Goal: Information Seeking & Learning: Compare options

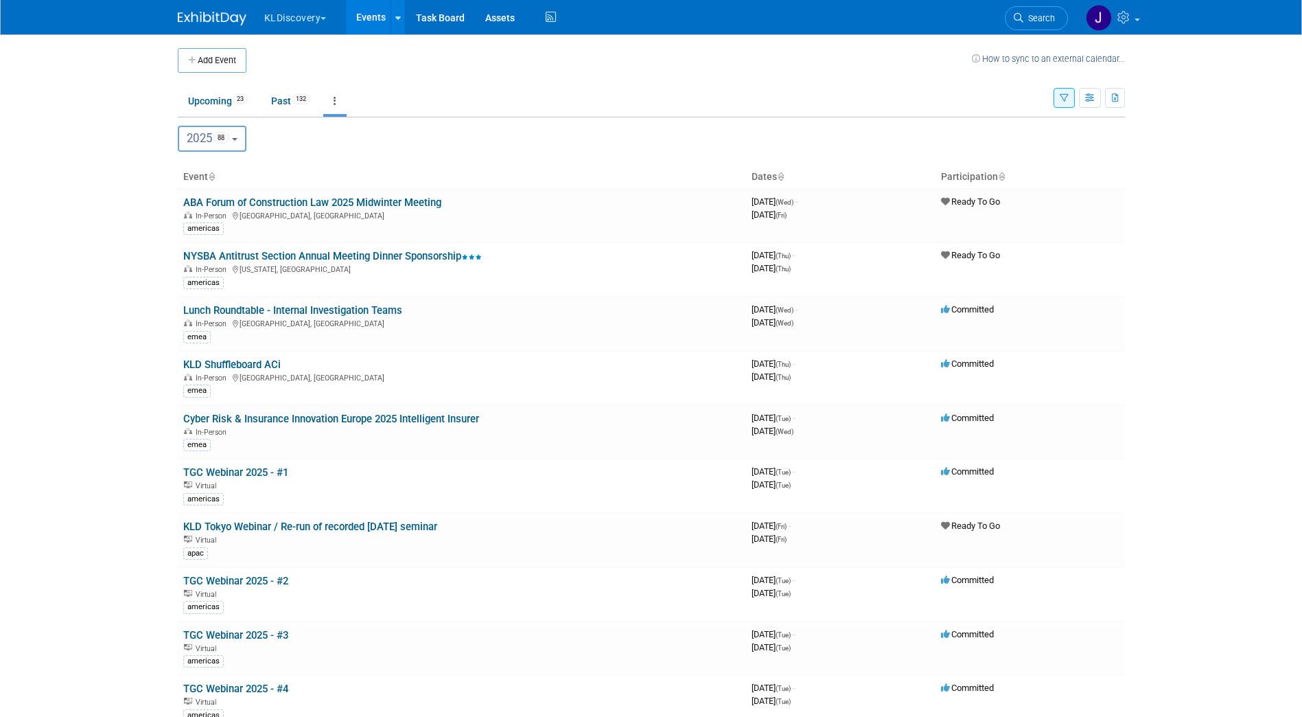
click at [1070, 98] on button "button" at bounding box center [1064, 98] width 21 height 20
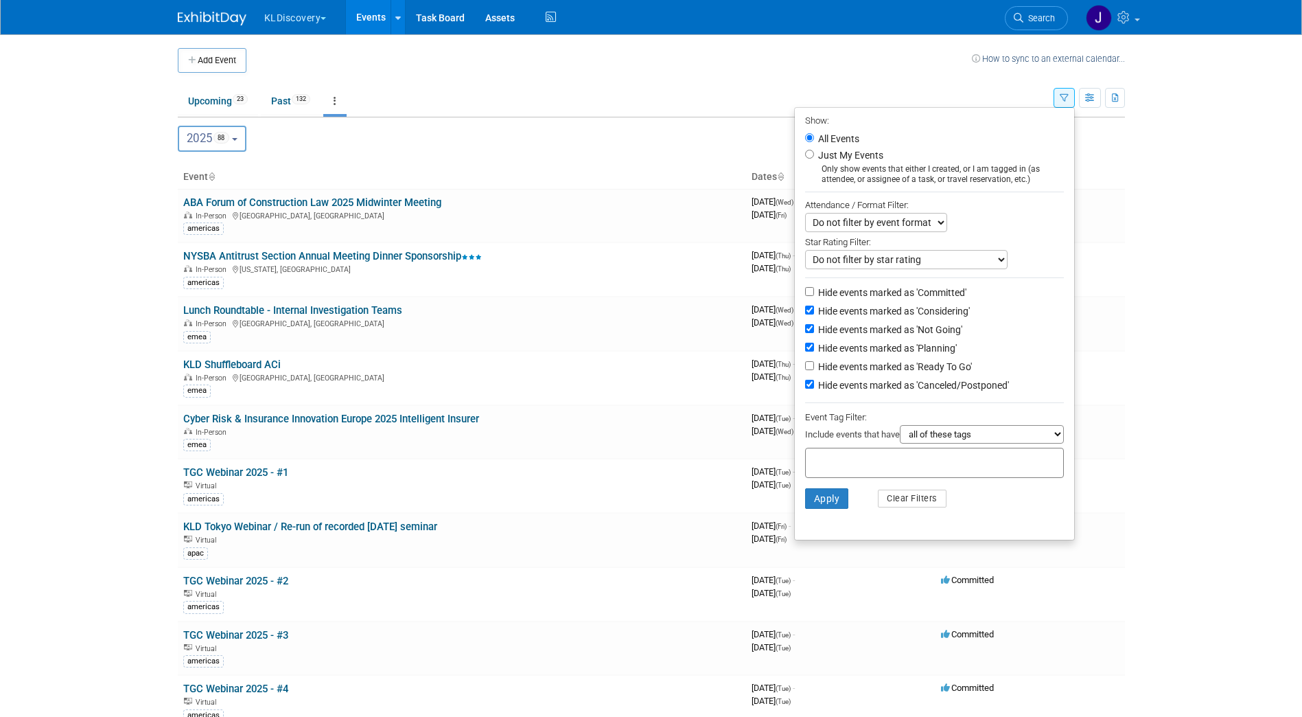
click at [890, 463] on input "text" at bounding box center [867, 461] width 110 height 14
click at [836, 549] on div "emea" at bounding box center [854, 551] width 111 height 19
type input "emea"
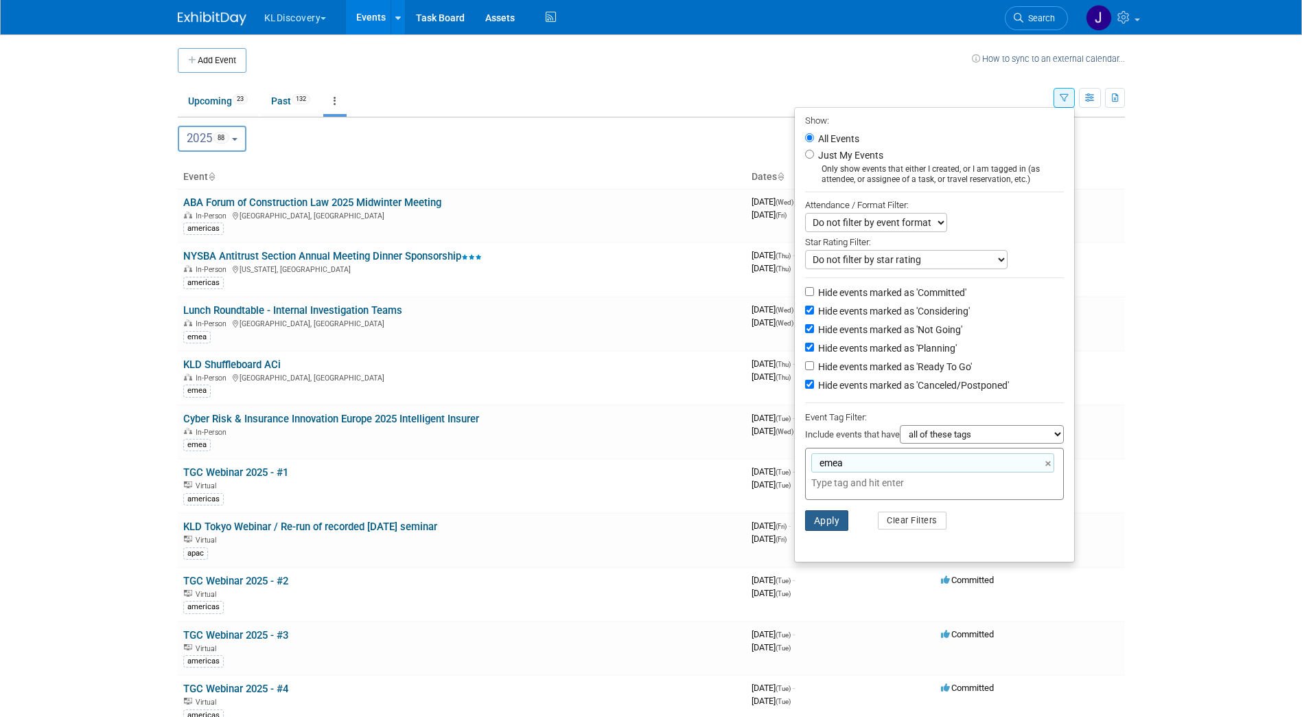
click at [829, 523] on button "Apply" at bounding box center [827, 520] width 44 height 21
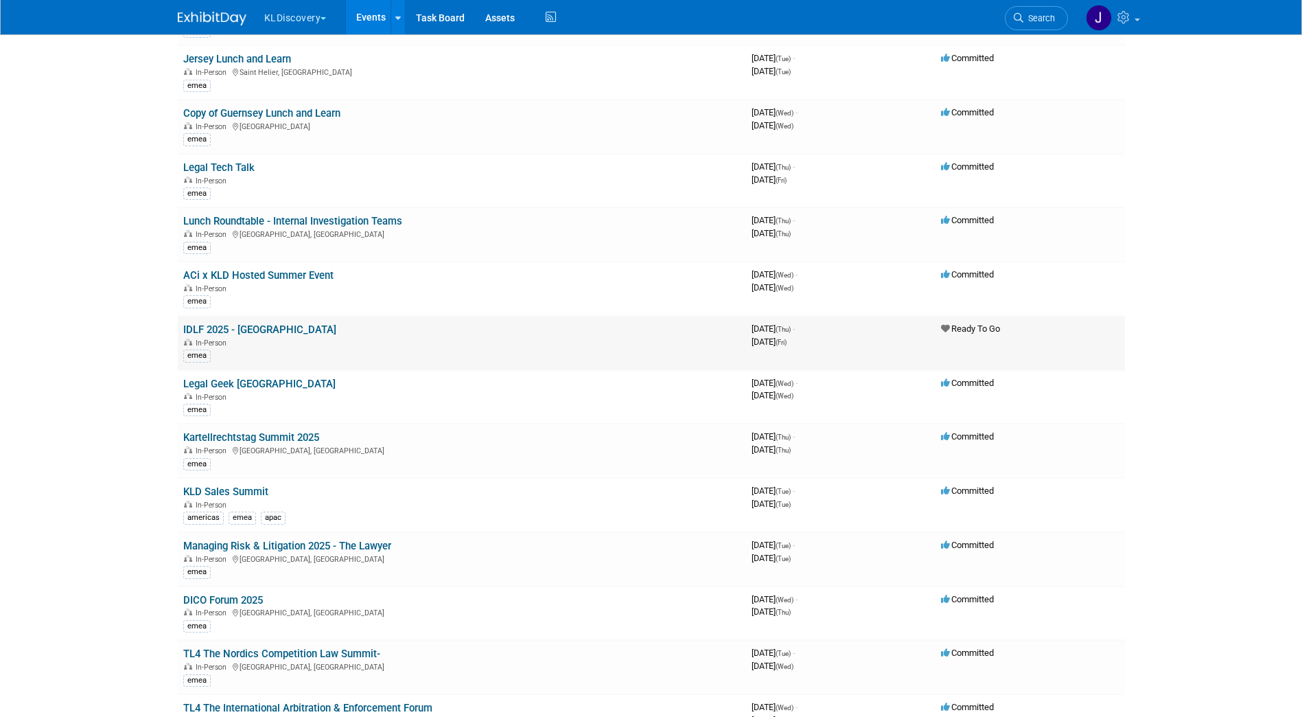
scroll to position [1305, 0]
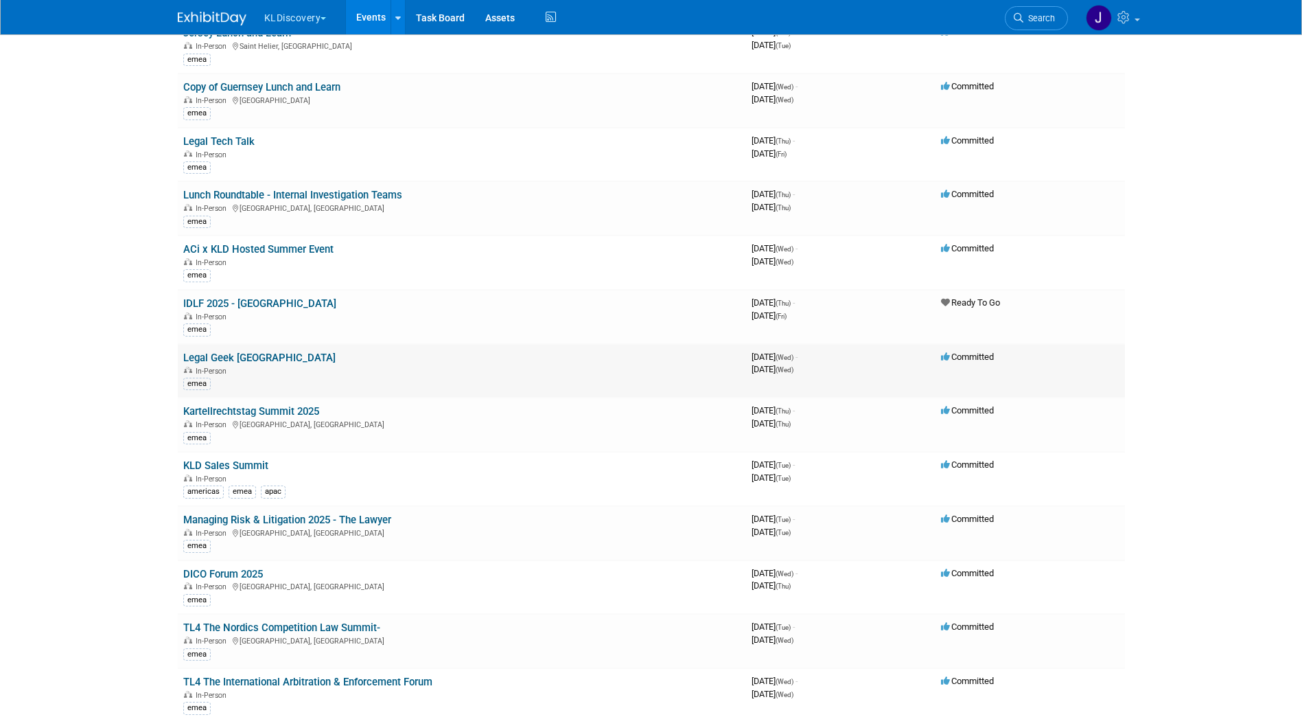
click at [337, 359] on td "Legal Geek [GEOGRAPHIC_DATA] In-Person emea" at bounding box center [462, 371] width 569 height 54
click at [250, 354] on link "Legal Geek [GEOGRAPHIC_DATA]" at bounding box center [259, 358] width 152 height 12
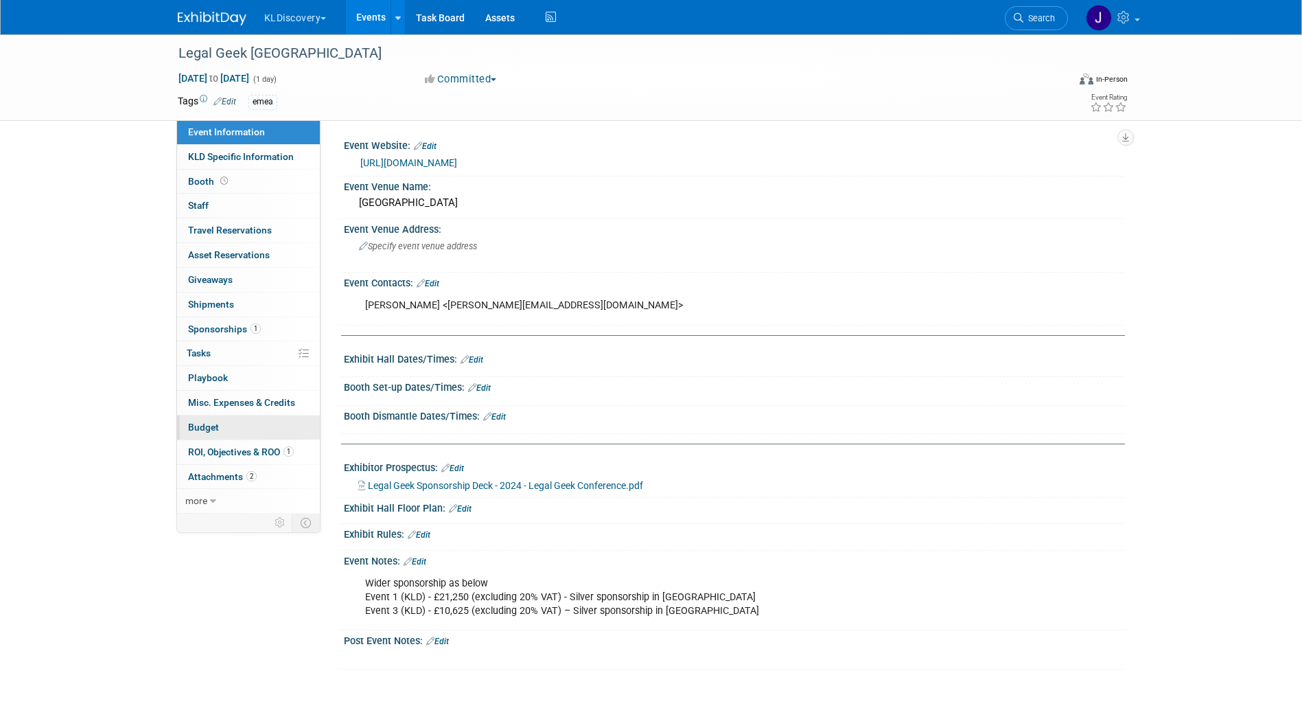
click at [244, 426] on link "Budget" at bounding box center [248, 427] width 143 height 24
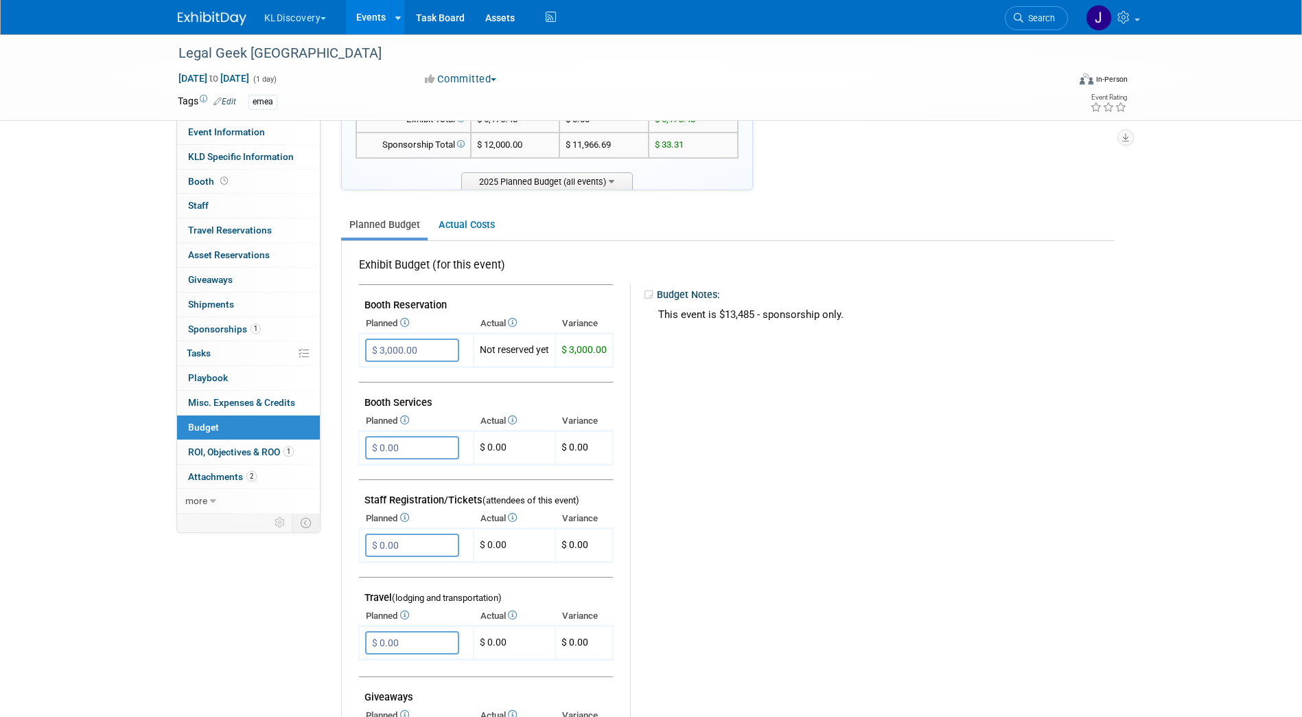
scroll to position [206, 0]
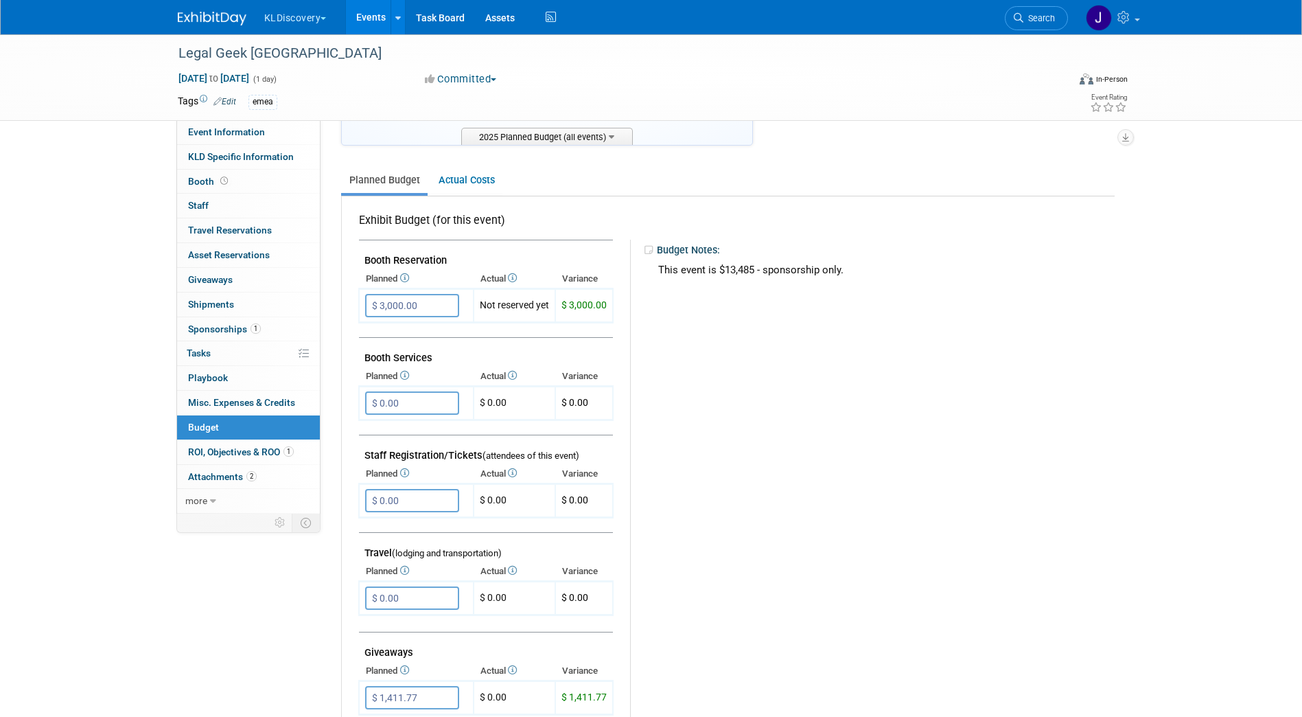
click at [726, 320] on div "Budget Notes: This event is $13,485 - sponsorship only." at bounding box center [866, 596] width 473 height 712
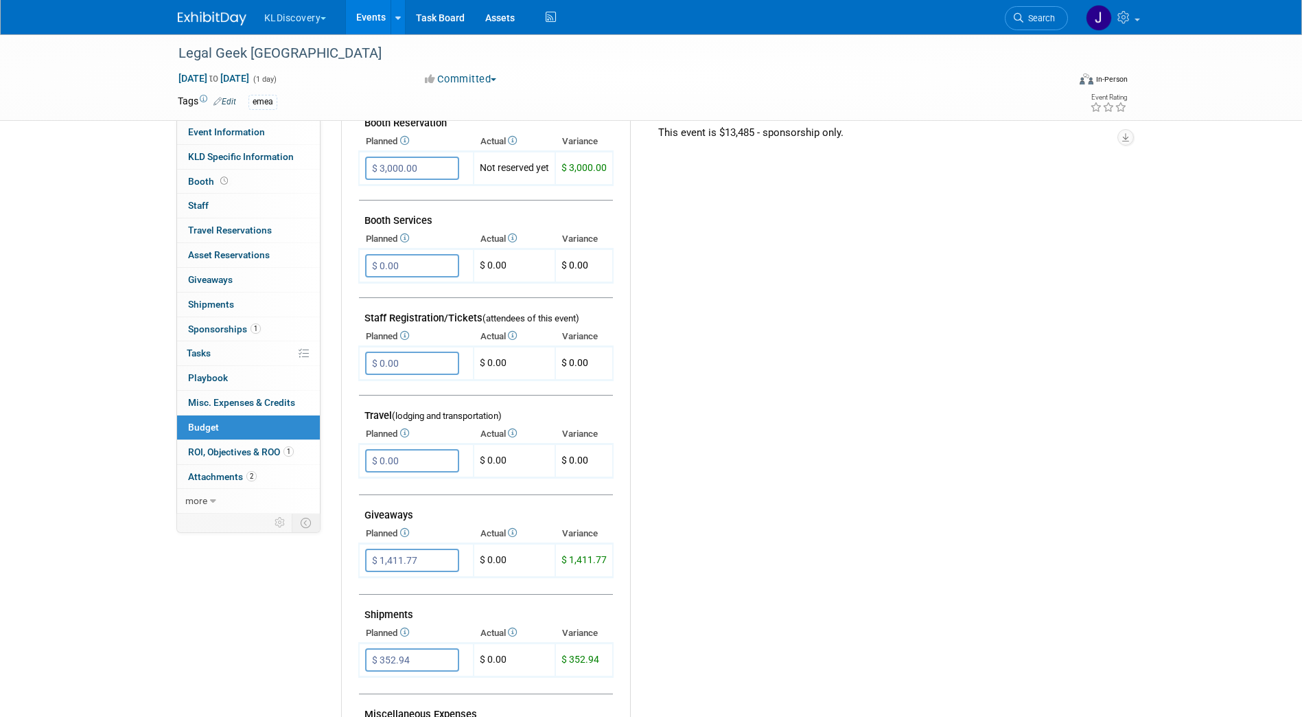
scroll to position [0, 0]
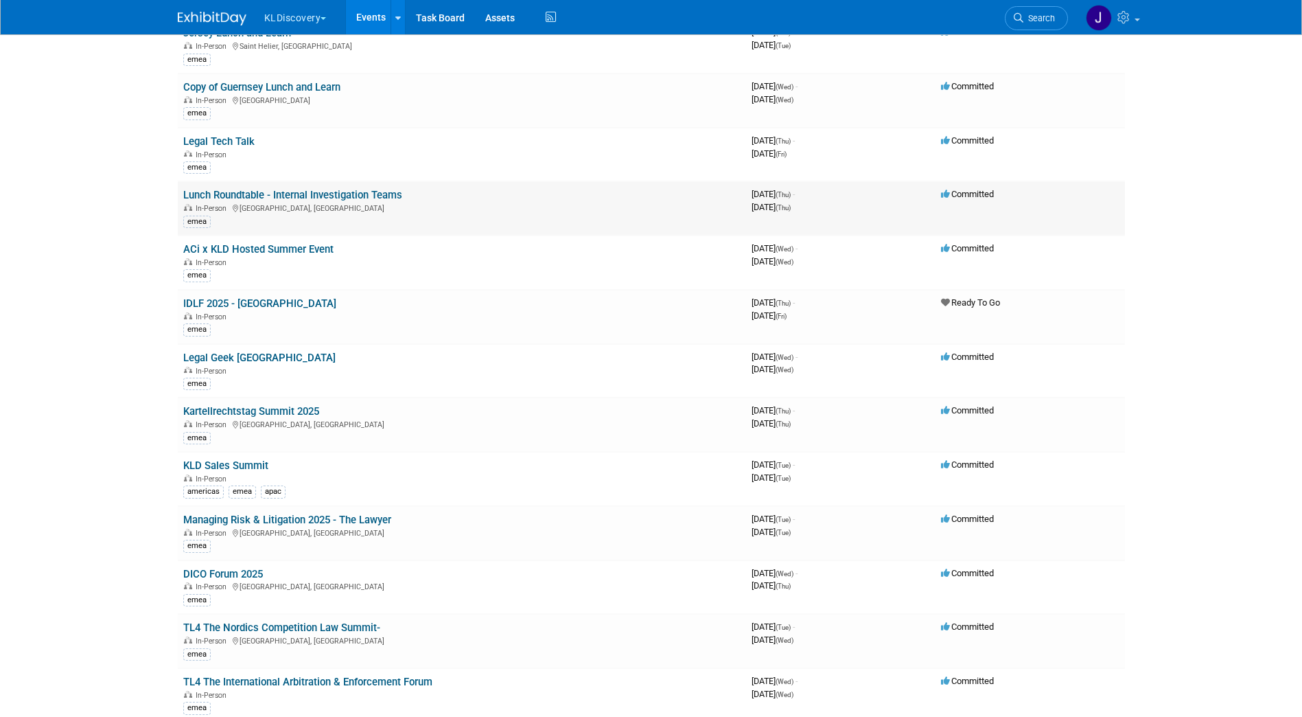
click at [359, 191] on link "Lunch Roundtable - Internal Investigation Teams" at bounding box center [292, 195] width 219 height 12
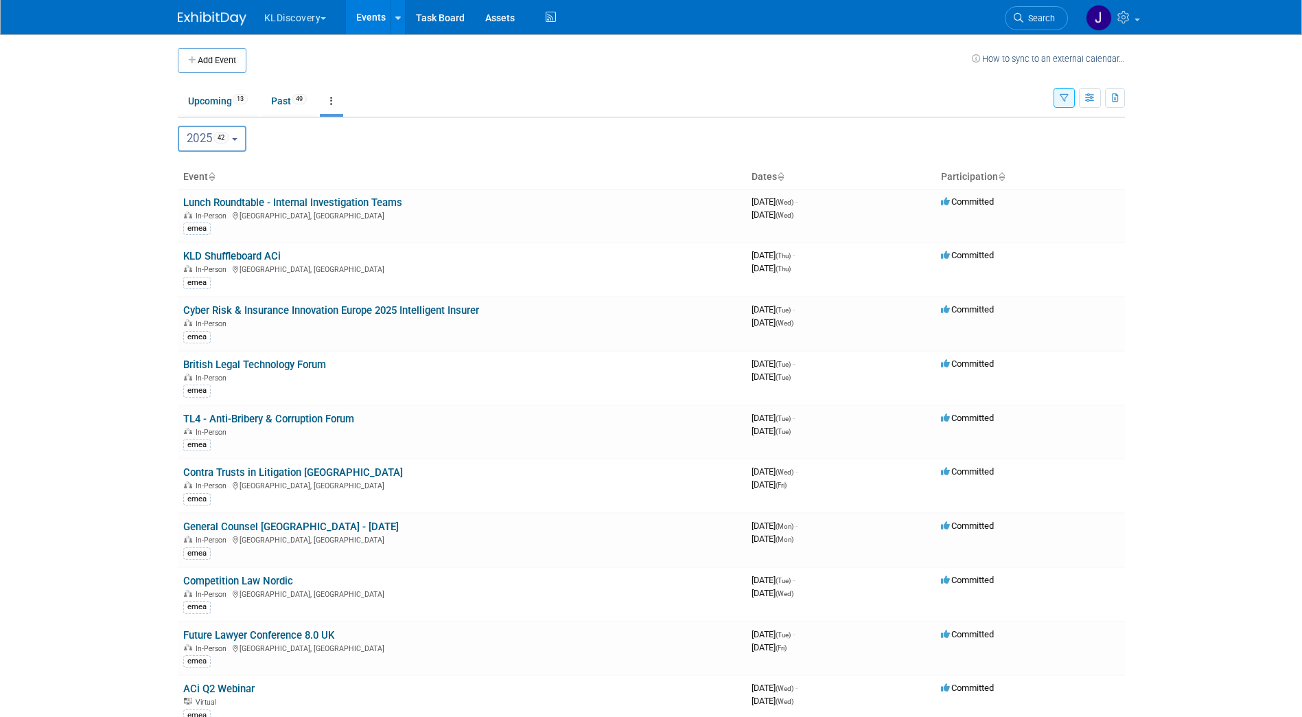
click at [1060, 88] on button "button" at bounding box center [1064, 98] width 21 height 20
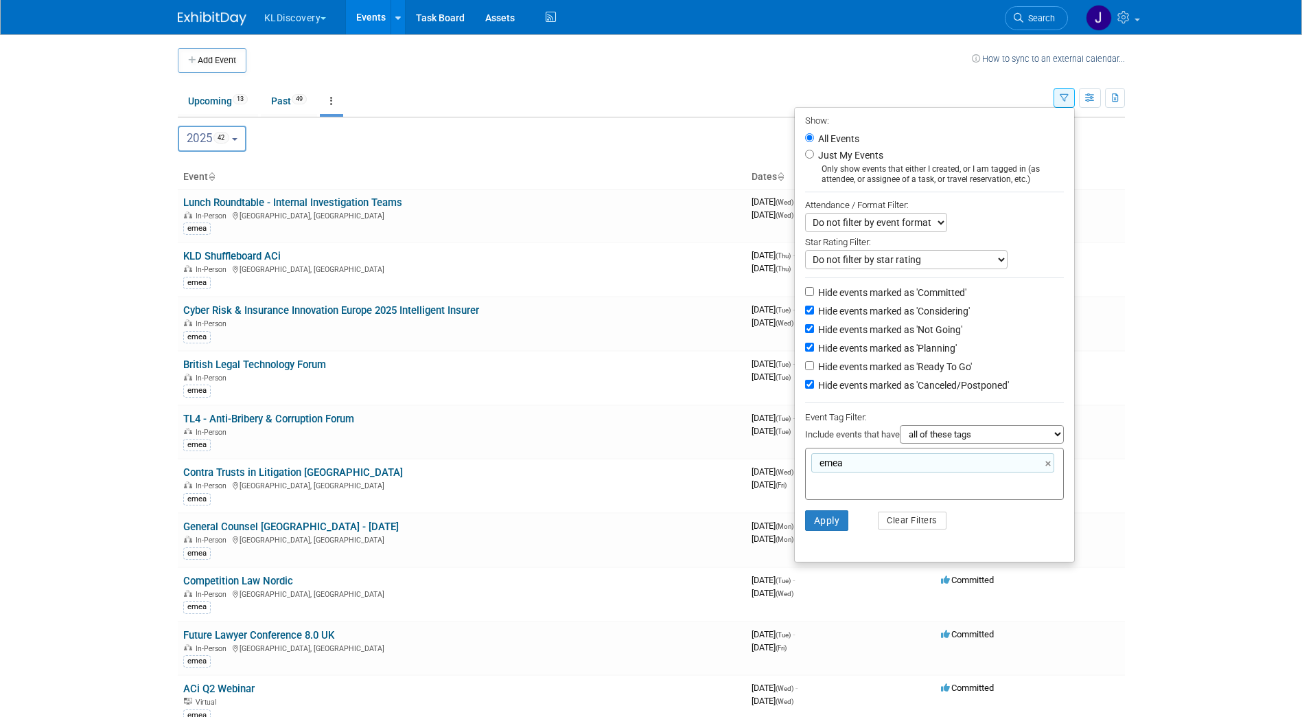
drag, startPoint x: 1048, startPoint y: 468, endPoint x: 1042, endPoint y: 471, distance: 7.4
click at [1048, 468] on link "×" at bounding box center [1050, 464] width 9 height 16
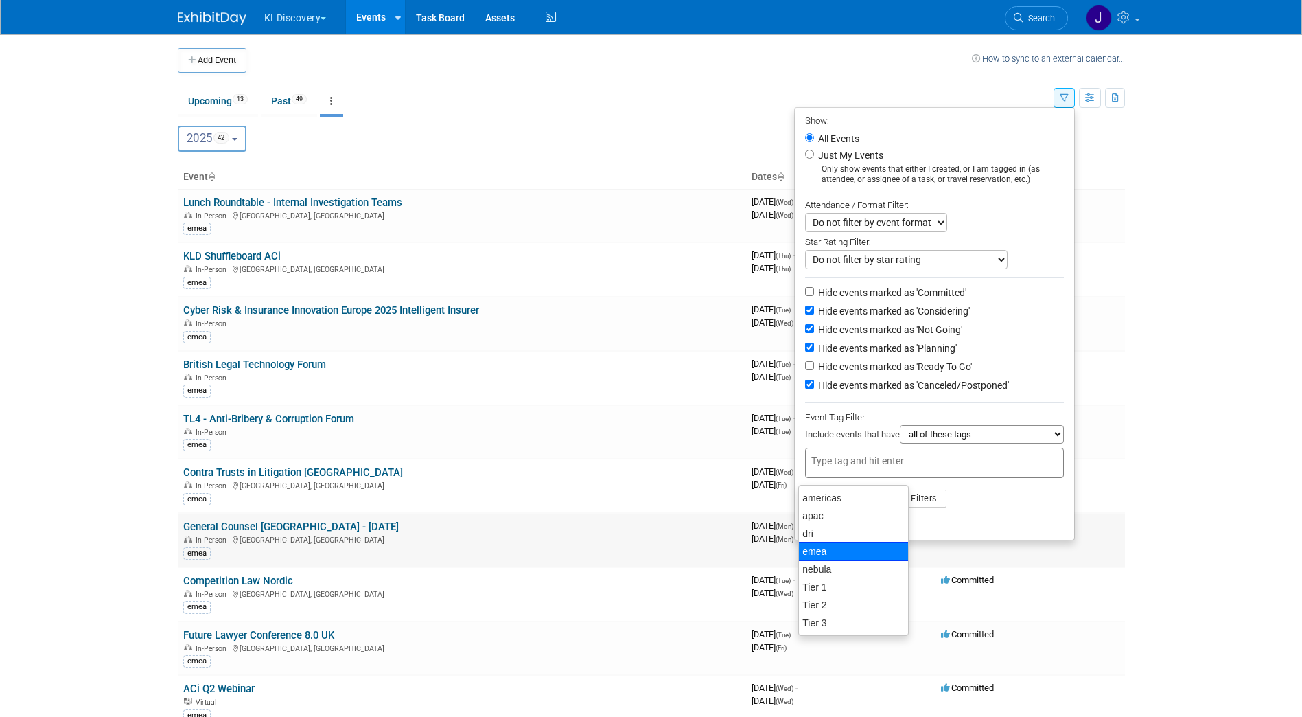
click at [995, 552] on td "Committed" at bounding box center [1031, 540] width 190 height 54
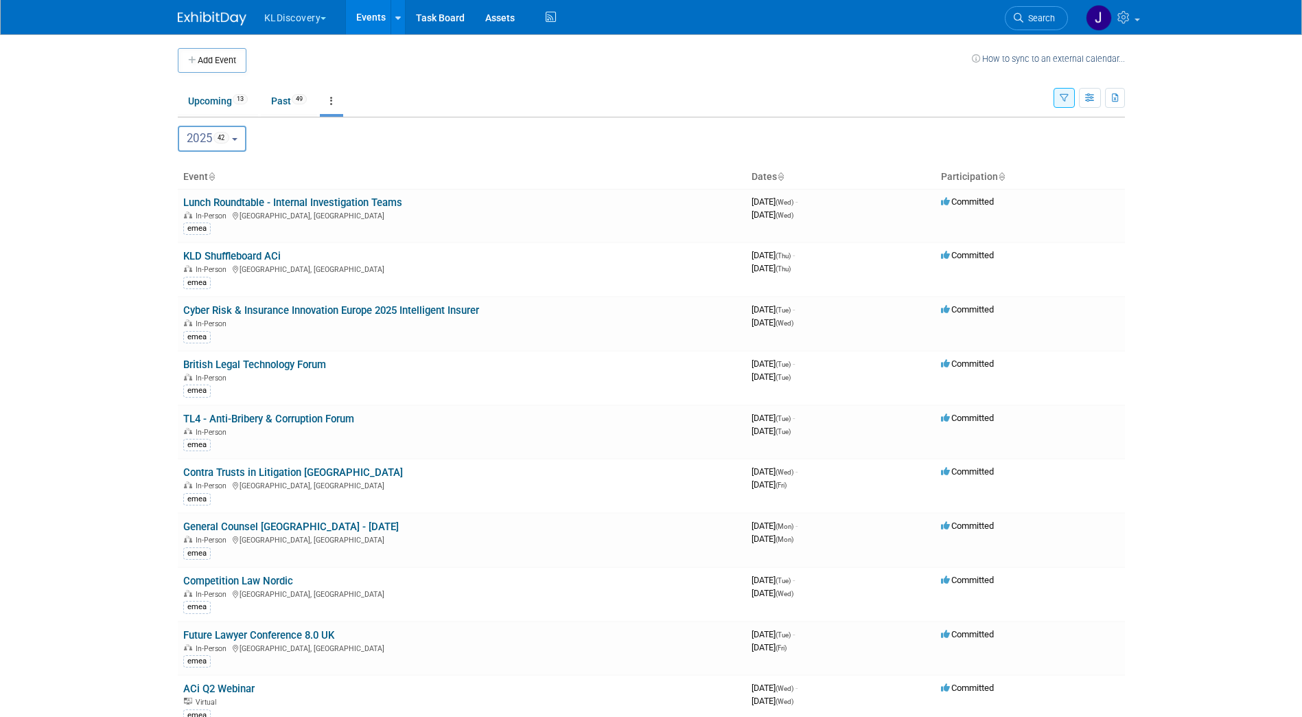
click at [1057, 104] on button "button" at bounding box center [1064, 98] width 21 height 20
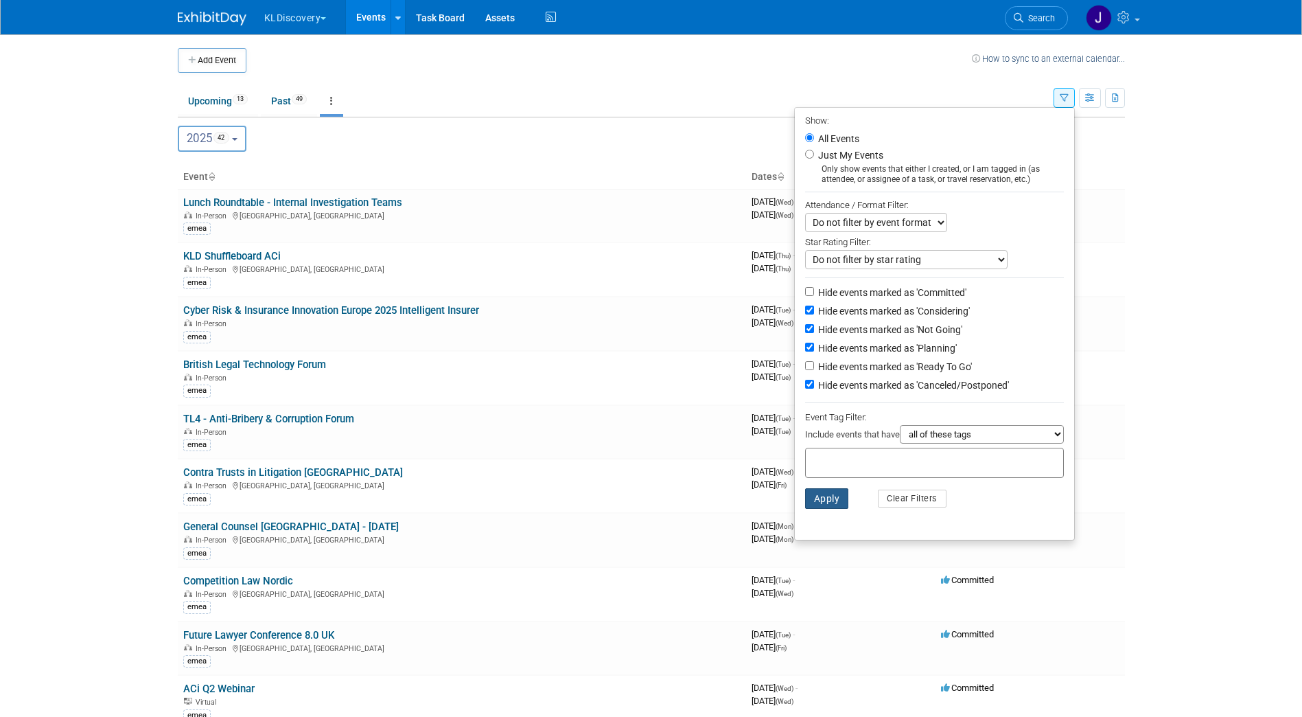
click at [831, 509] on button "Apply" at bounding box center [827, 498] width 44 height 21
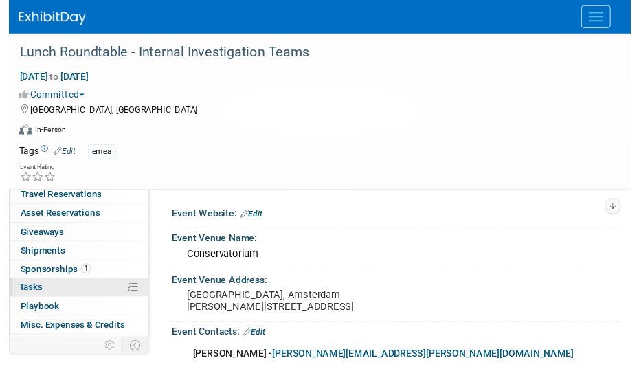
scroll to position [154, 0]
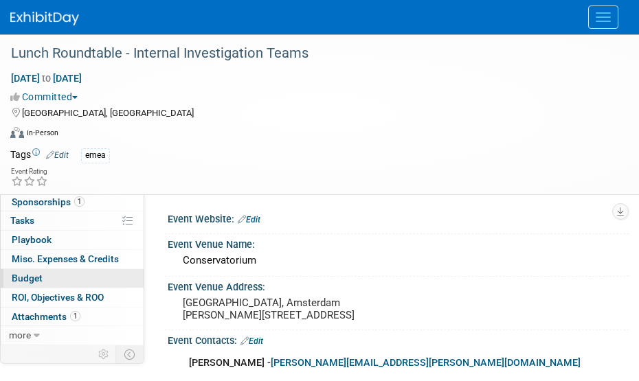
click at [80, 282] on link "Budget" at bounding box center [72, 278] width 143 height 19
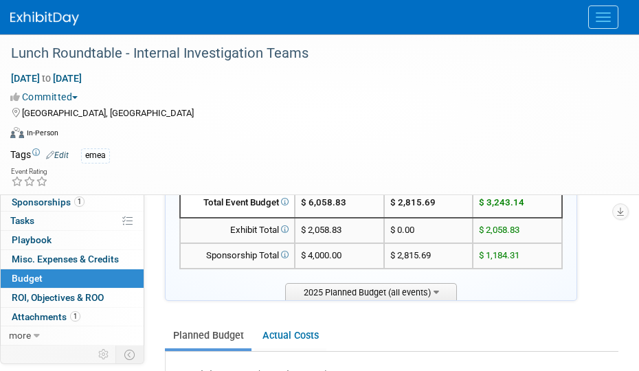
scroll to position [137, 0]
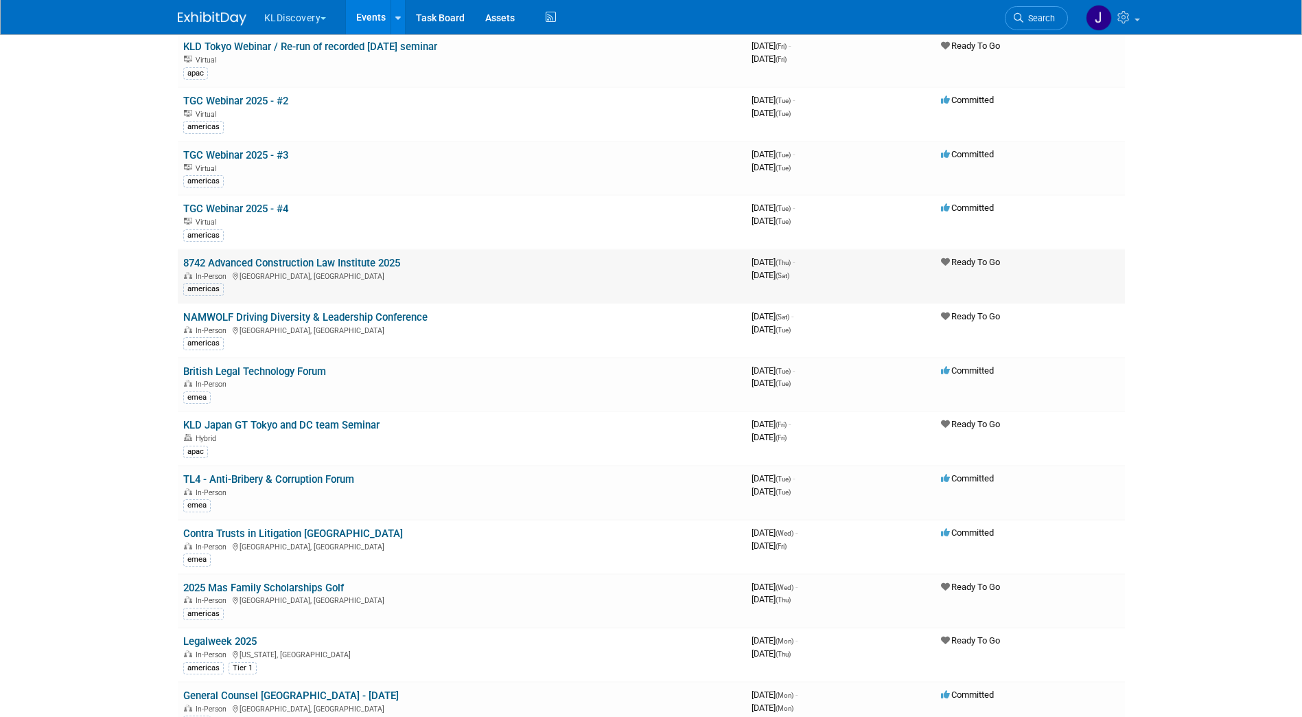
scroll to position [481, 0]
click at [457, 638] on td "Legalweek 2025 In-Person New York, NY americas Tier 1" at bounding box center [462, 654] width 569 height 54
click at [239, 641] on link "Legalweek 2025" at bounding box center [219, 640] width 73 height 12
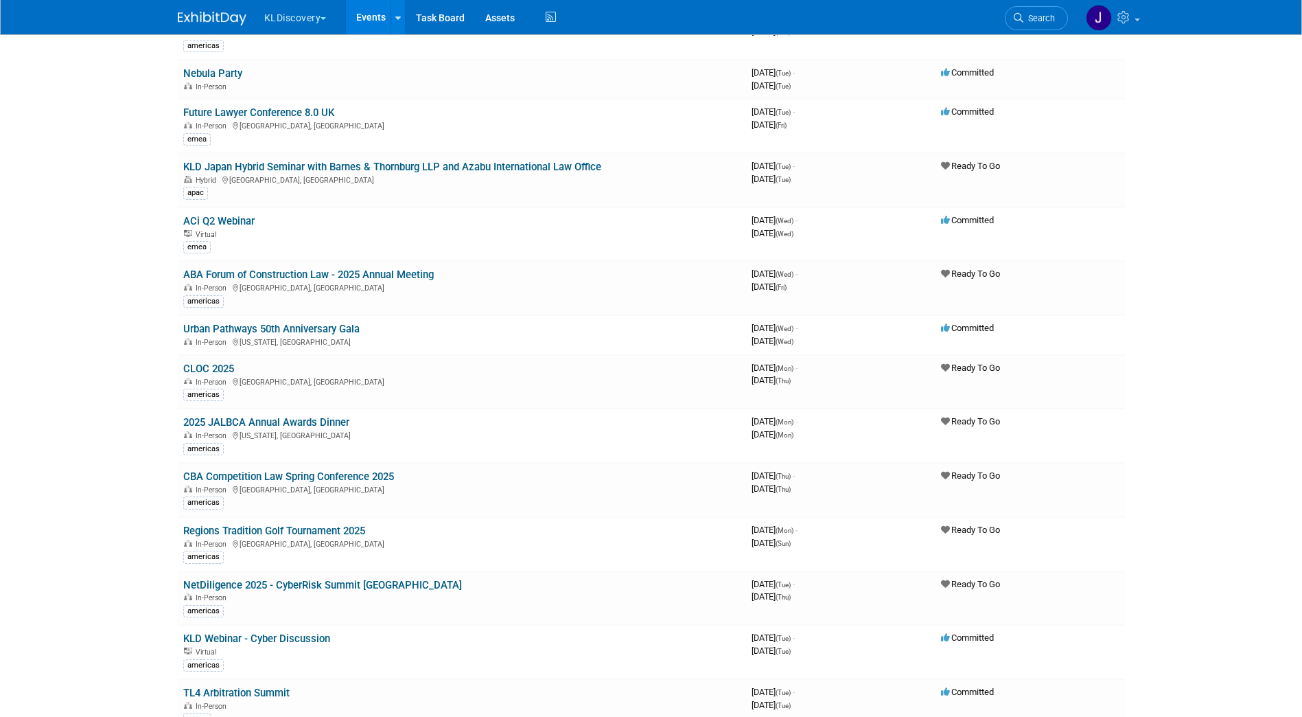
scroll to position [1373, 0]
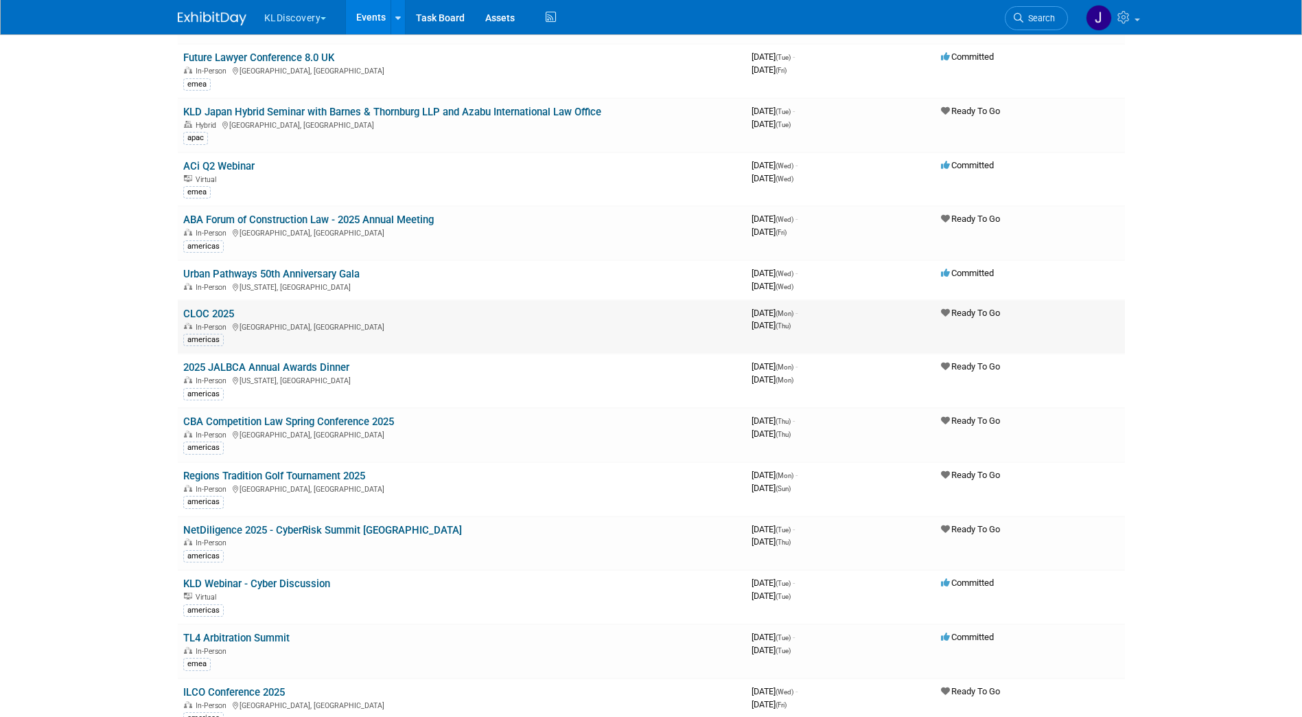
click at [219, 310] on link "CLOC 2025" at bounding box center [208, 314] width 51 height 12
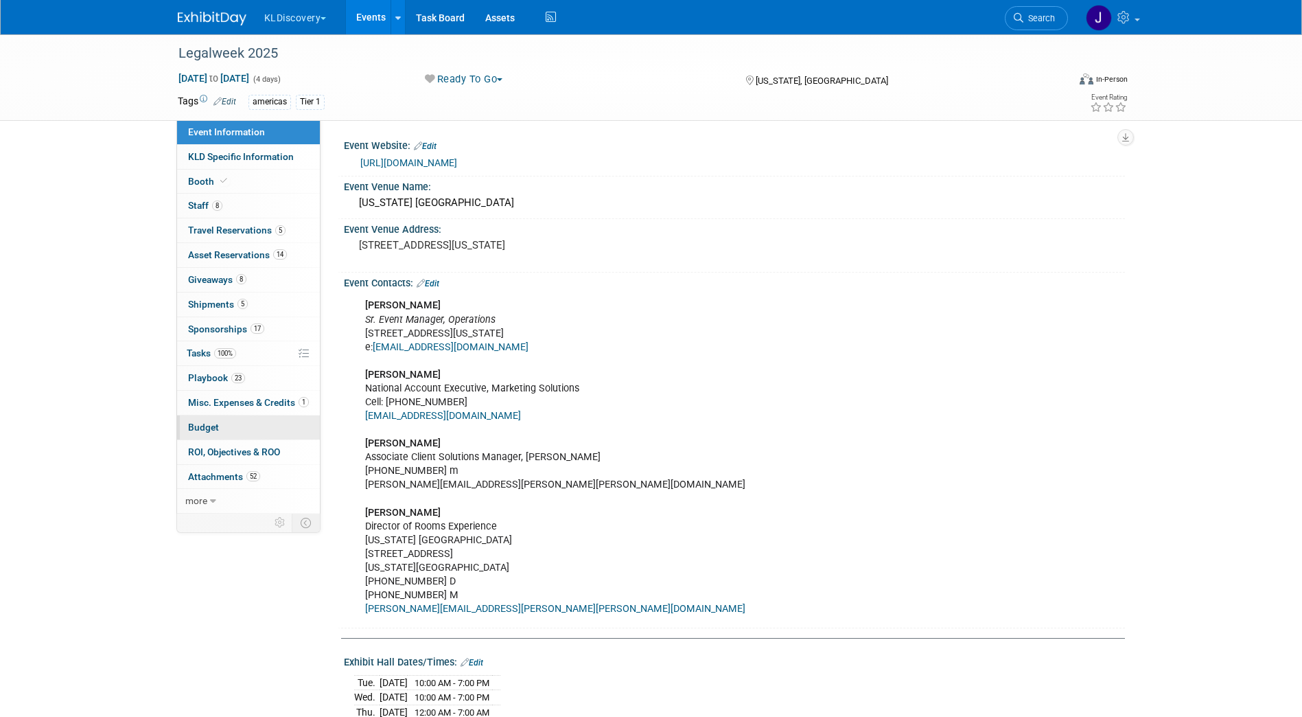
click at [249, 431] on link "Budget" at bounding box center [248, 427] width 143 height 24
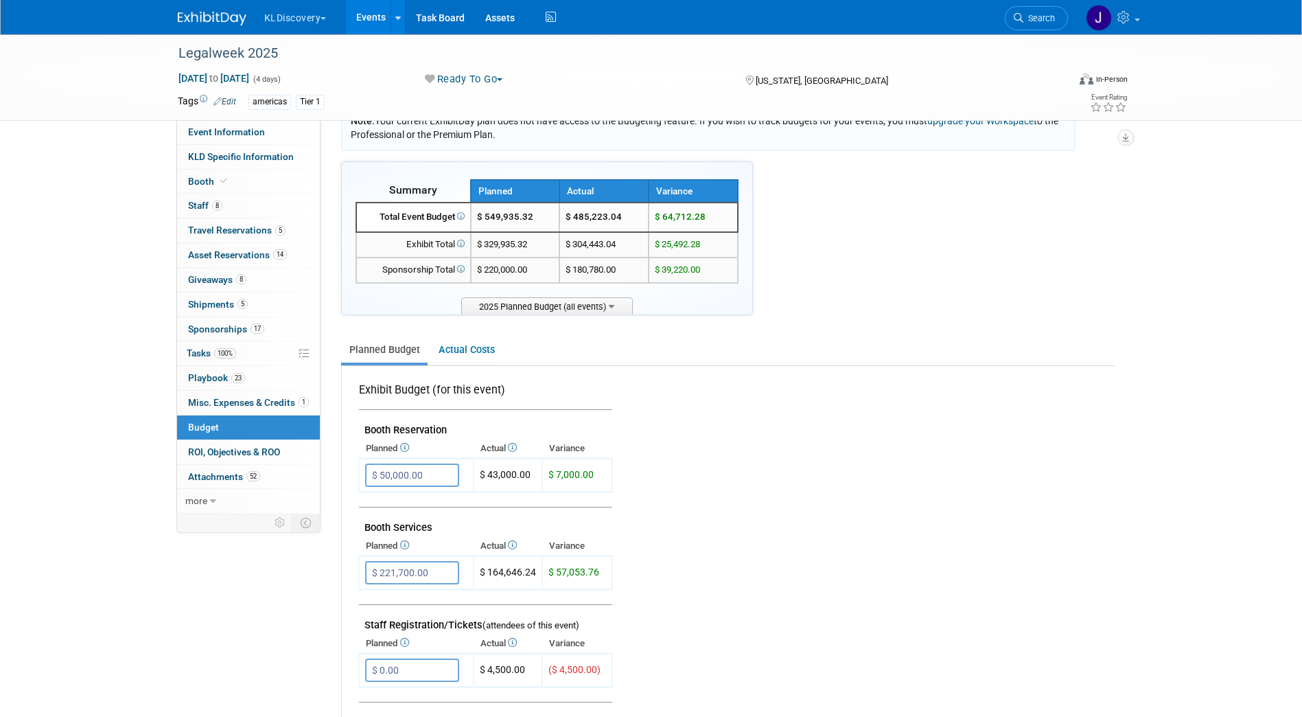
scroll to position [69, 0]
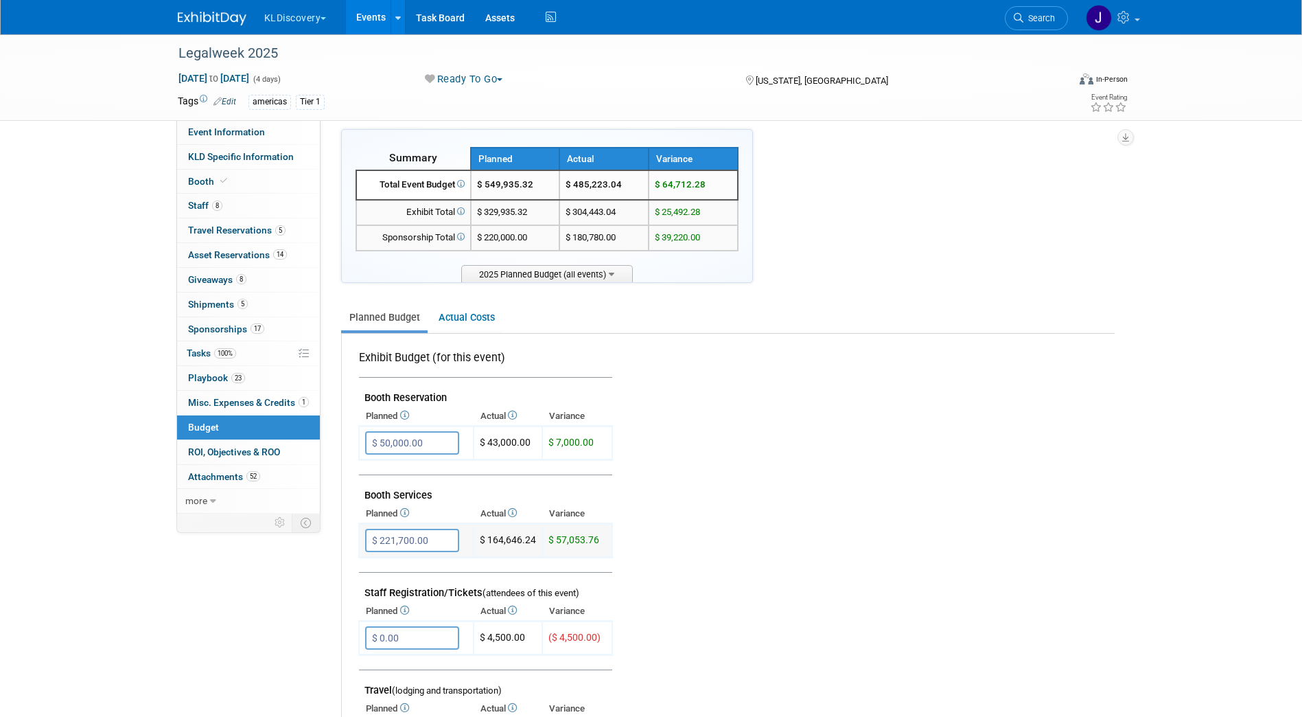
click at [501, 542] on td "$ 164,646.24" at bounding box center [508, 541] width 69 height 34
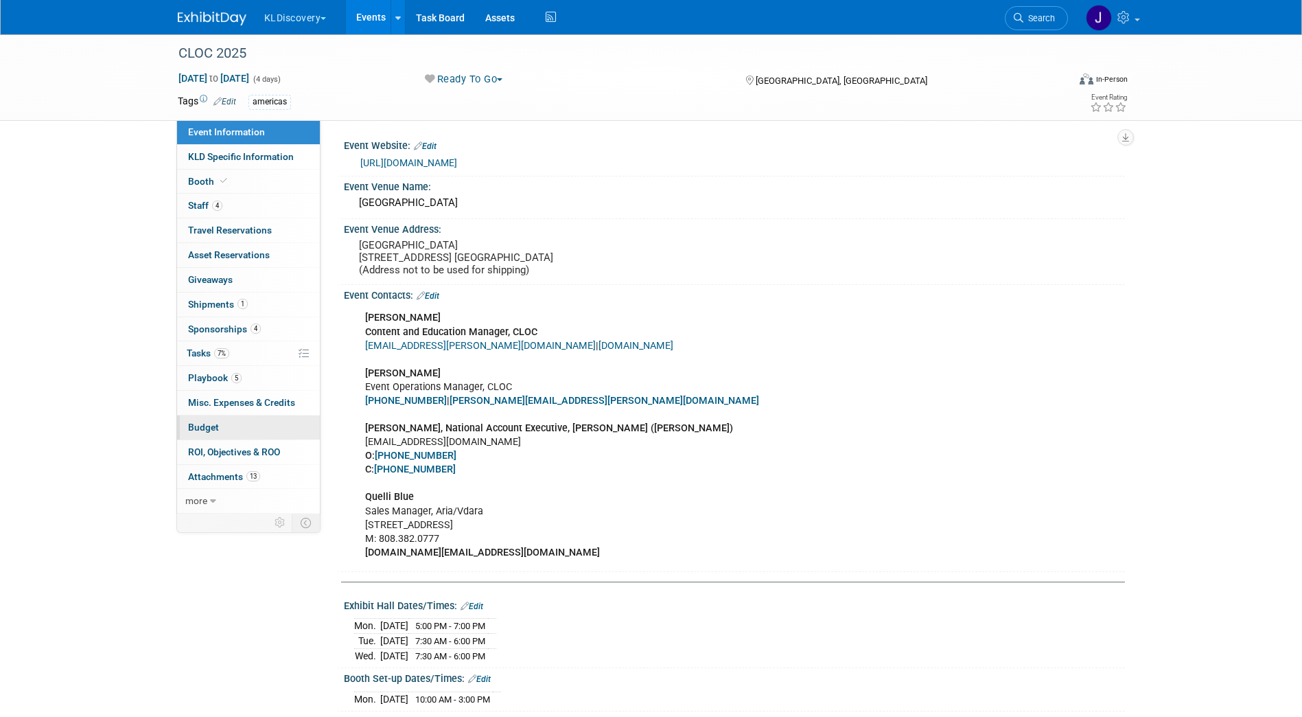
click at [212, 424] on span "Budget" at bounding box center [203, 427] width 31 height 11
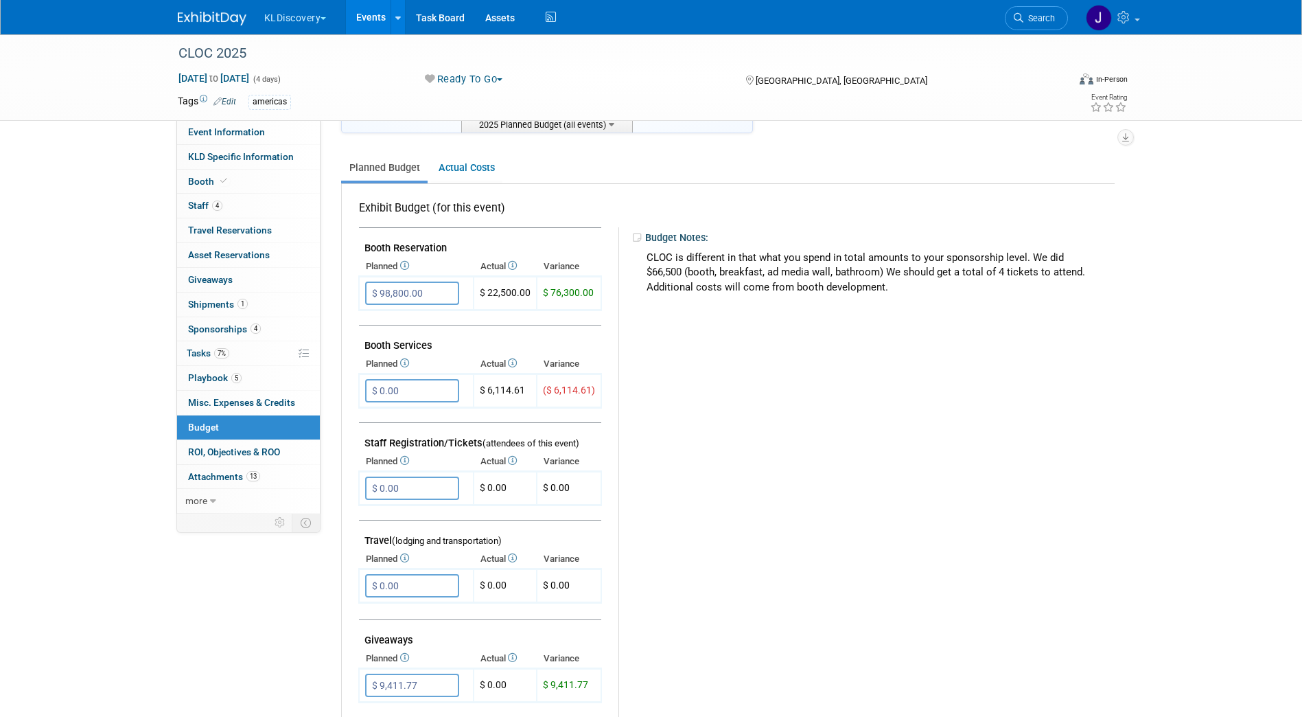
scroll to position [196, 0]
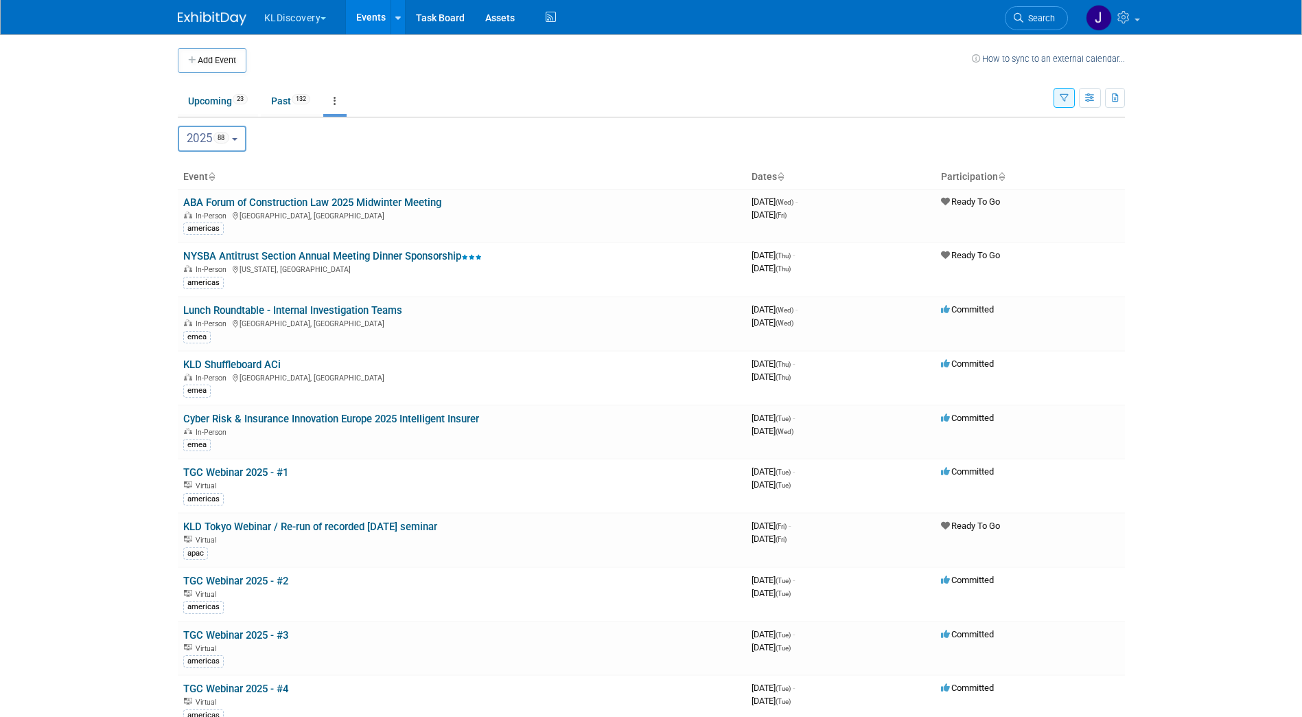
click at [1059, 101] on button "button" at bounding box center [1064, 98] width 21 height 20
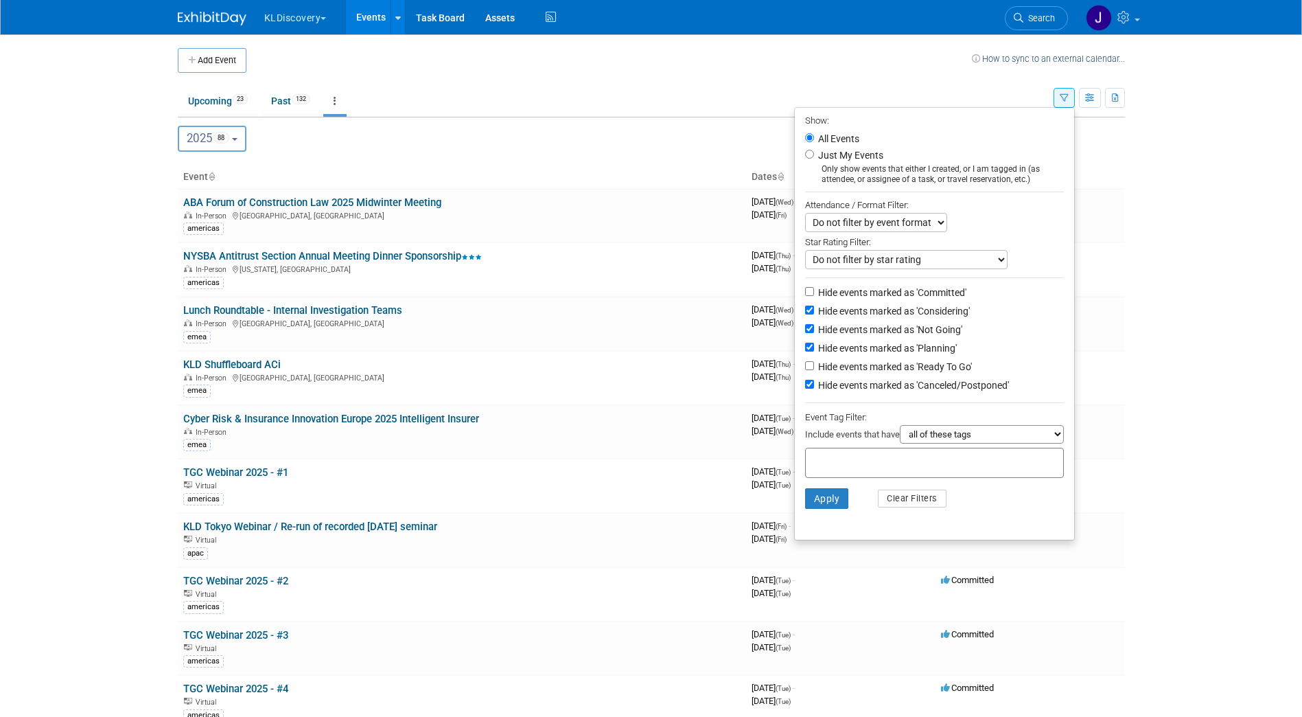
click at [905, 349] on label "Hide events marked as 'Planning'" at bounding box center [886, 348] width 141 height 14
click at [814, 349] on input "Hide events marked as 'Planning'" at bounding box center [809, 347] width 9 height 9
checkbox input "false"
click at [827, 509] on button "Apply" at bounding box center [827, 498] width 44 height 21
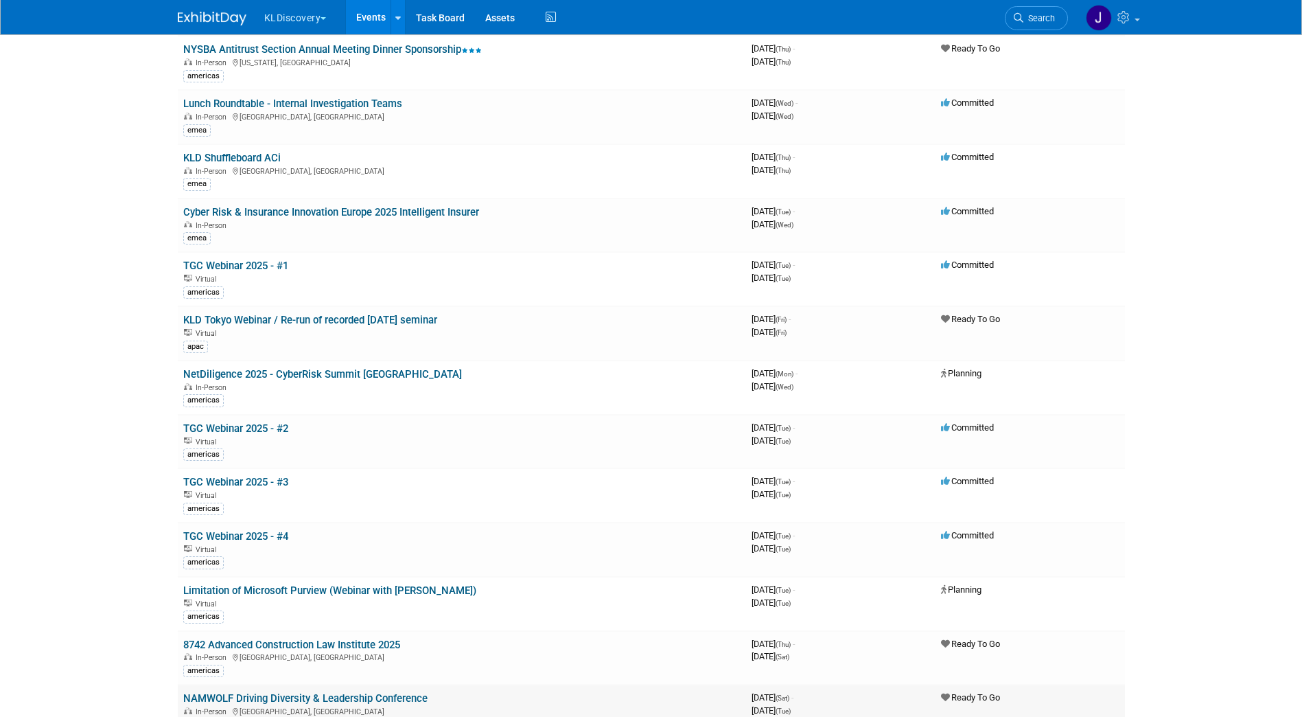
scroll to position [206, 0]
click at [506, 374] on td "NetDiligence 2025 - CyberRisk Summit [GEOGRAPHIC_DATA] In-Person [GEOGRAPHIC_DA…" at bounding box center [462, 388] width 569 height 54
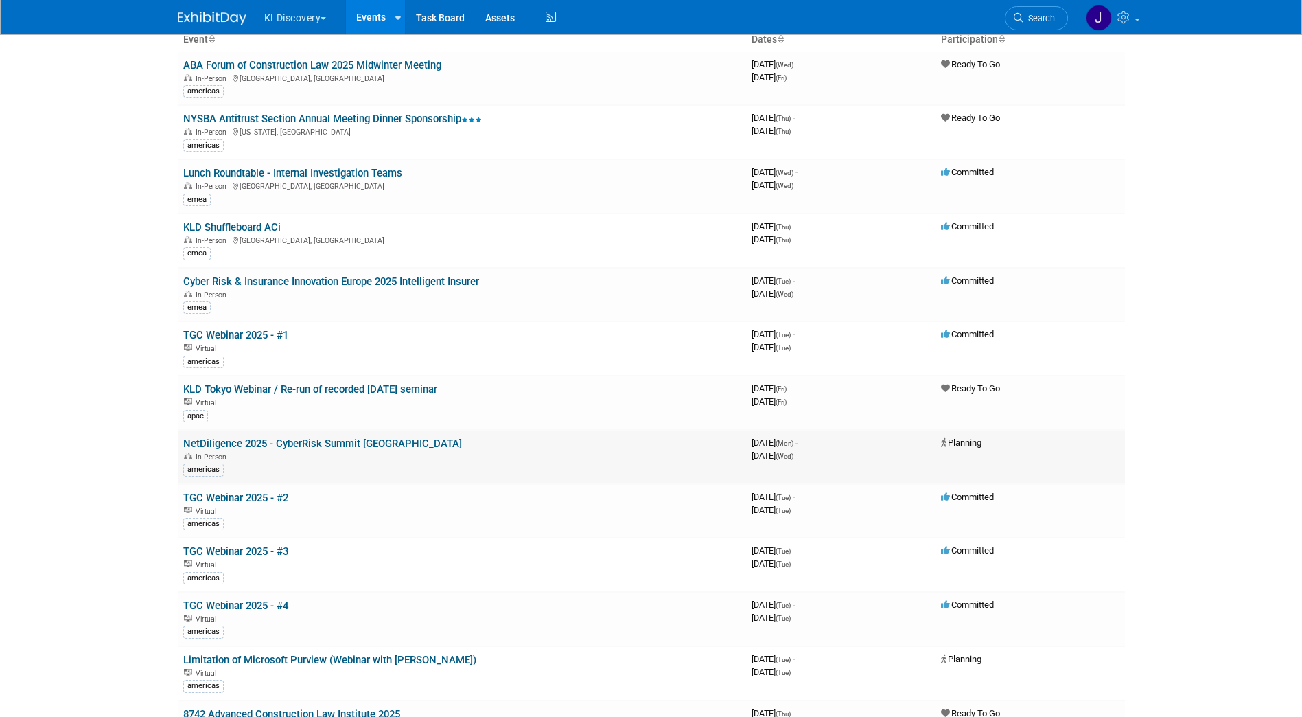
click at [301, 441] on link "NetDiligence 2025 - CyberRisk Summit [GEOGRAPHIC_DATA]" at bounding box center [322, 443] width 279 height 12
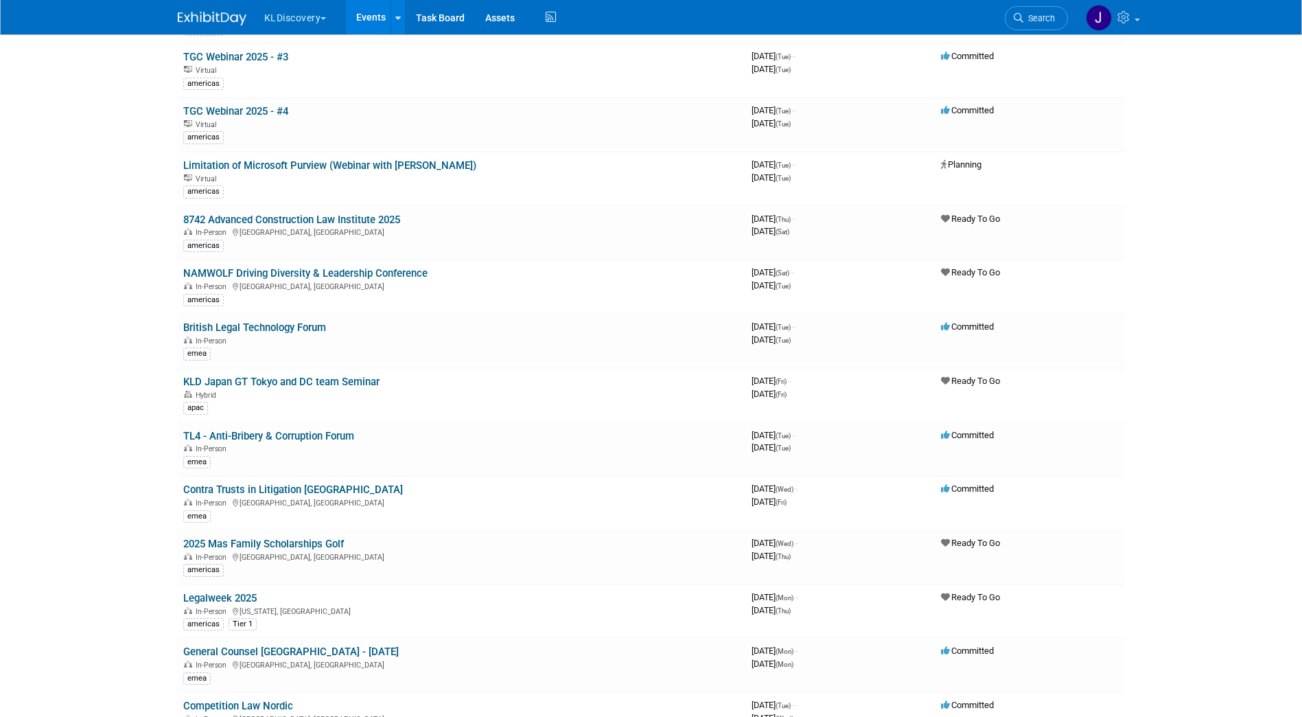
scroll to position [755, 0]
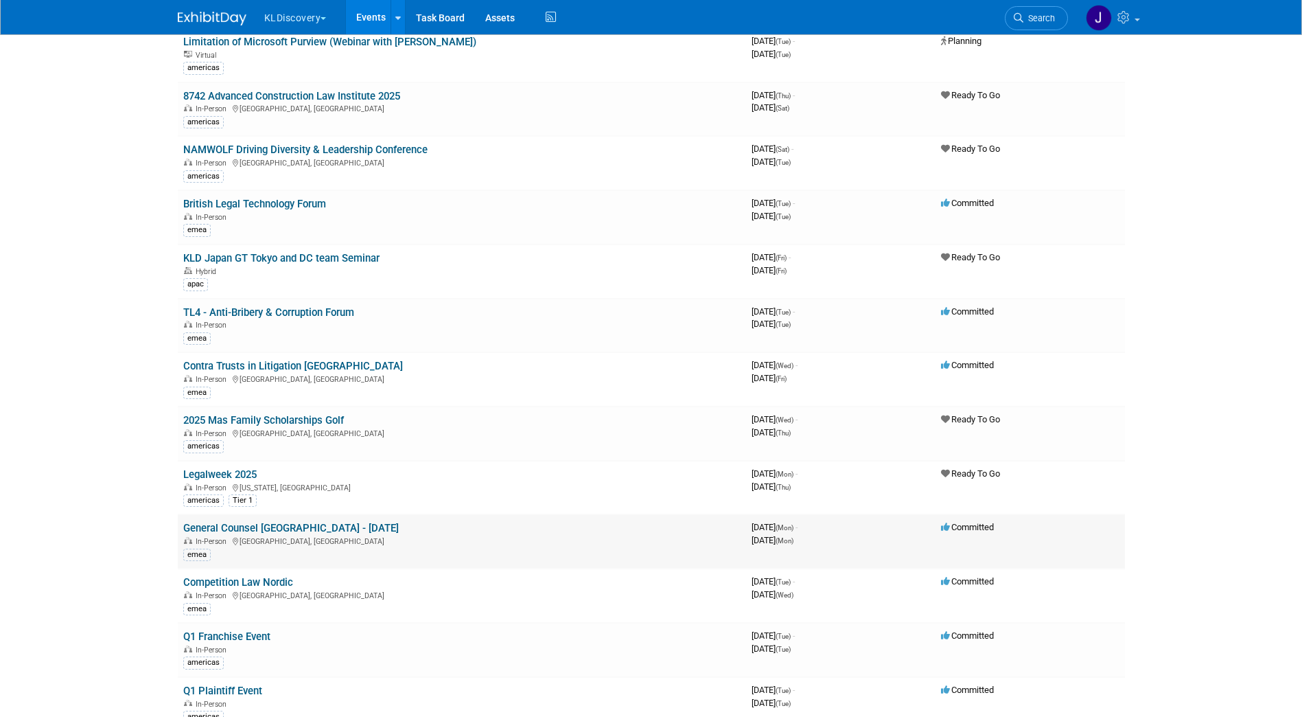
click at [338, 524] on link "General Counsel [GEOGRAPHIC_DATA] - [DATE]" at bounding box center [291, 528] width 216 height 12
click at [240, 475] on link "Legalweek 2025" at bounding box center [219, 474] width 73 height 12
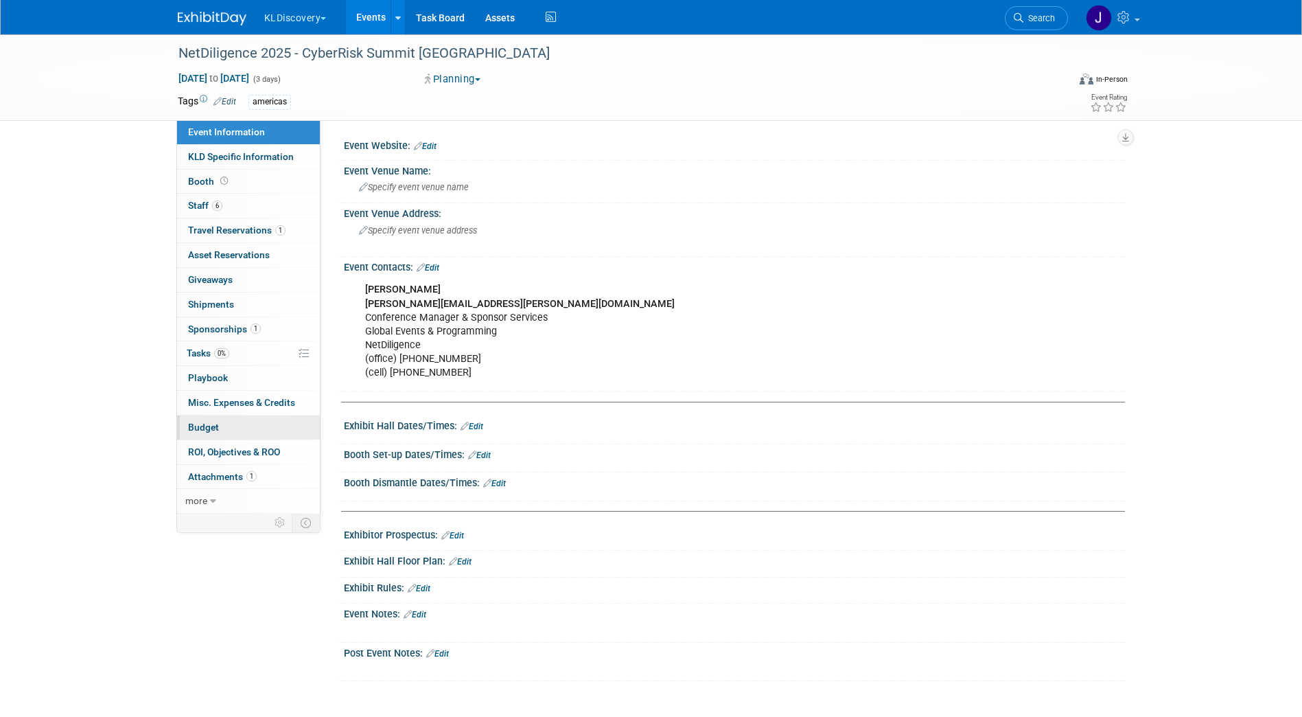
click at [245, 428] on link "Budget" at bounding box center [248, 427] width 143 height 24
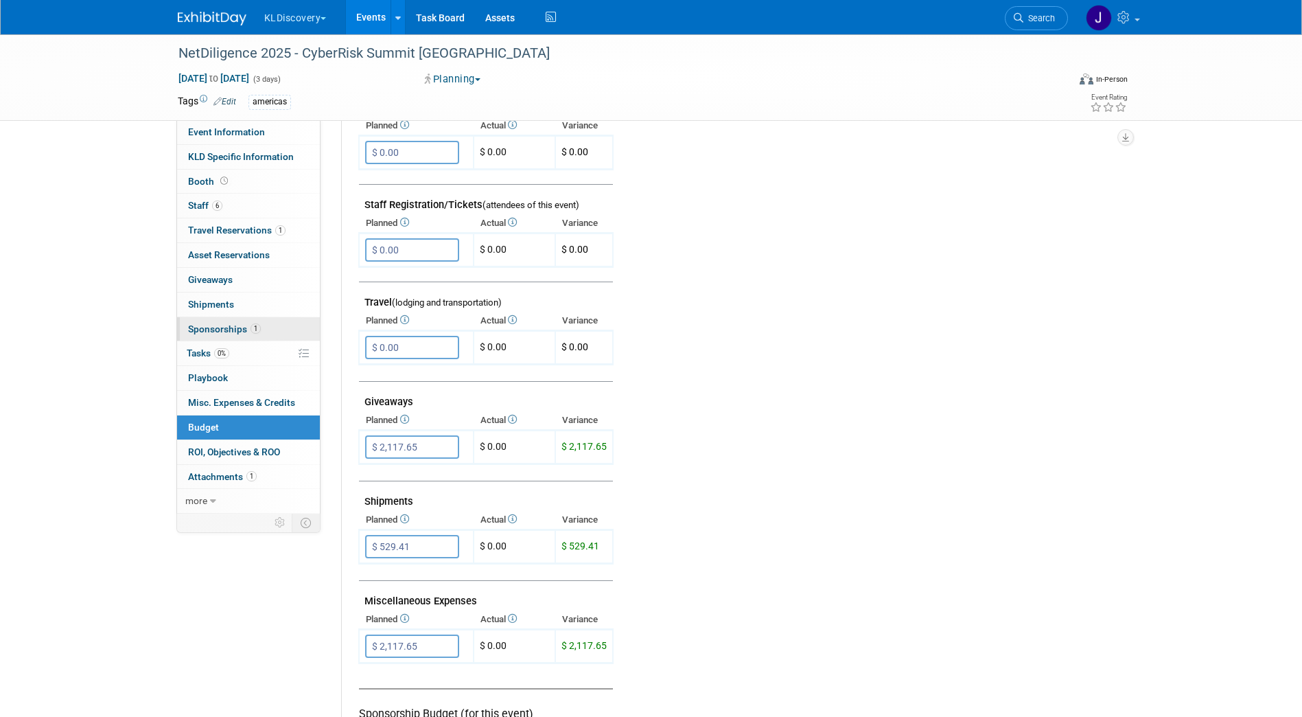
scroll to position [481, 0]
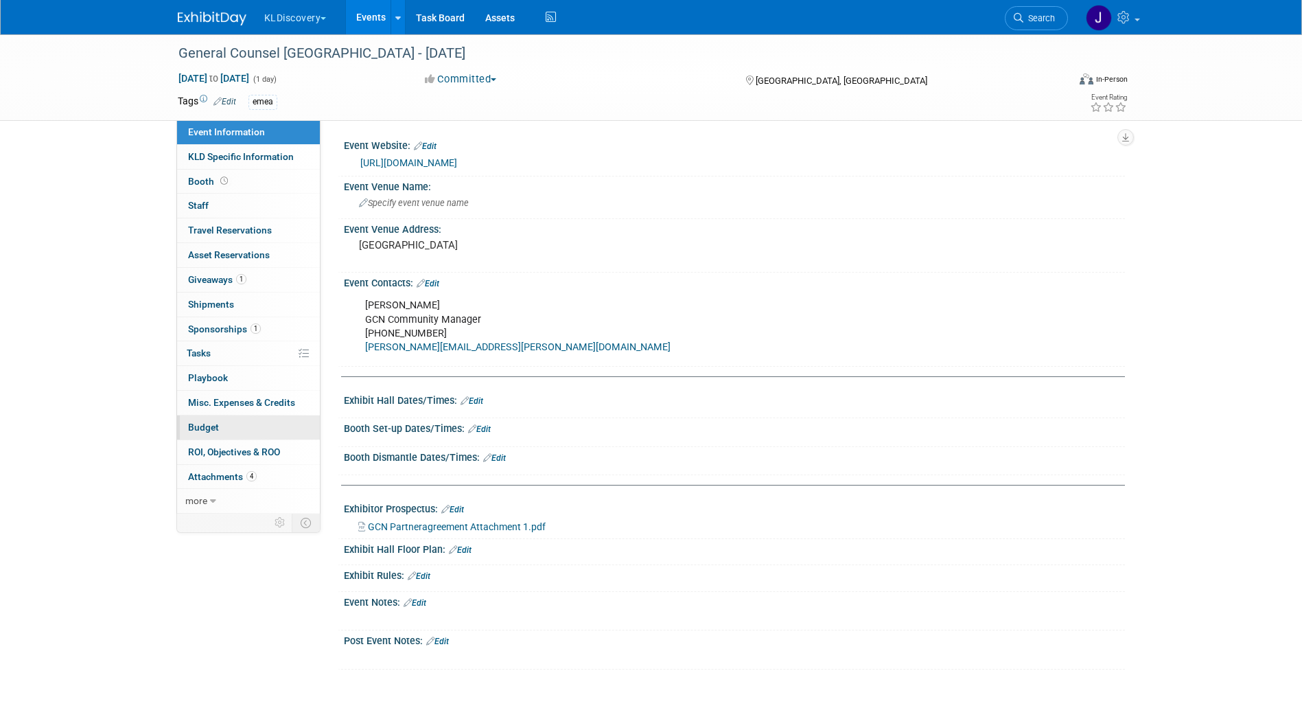
click at [248, 423] on link "Budget" at bounding box center [248, 427] width 143 height 24
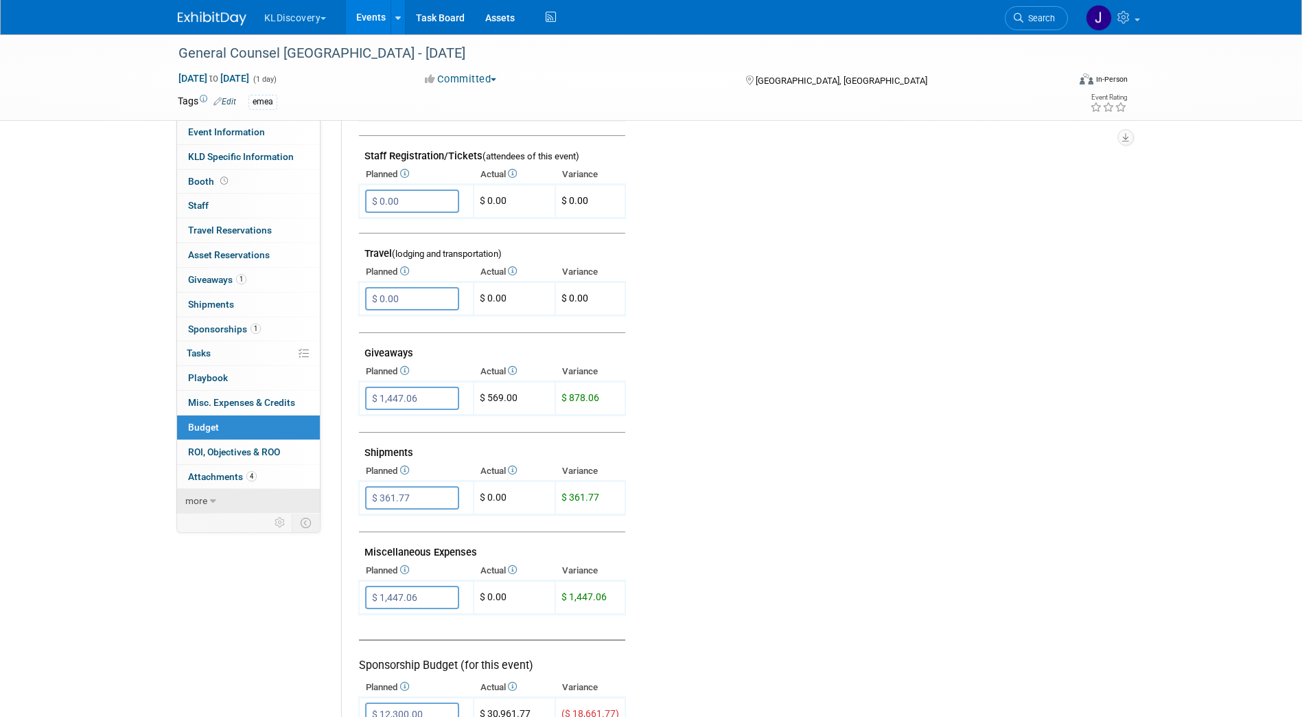
scroll to position [528, 0]
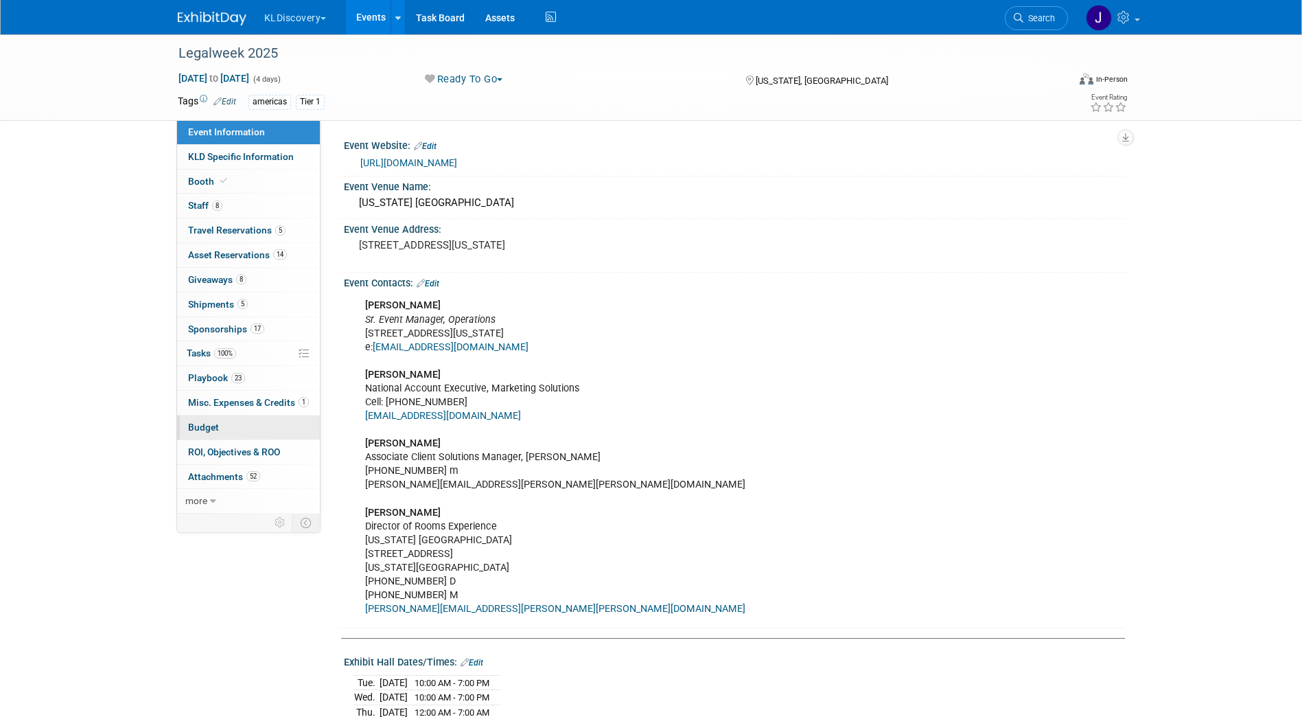
click at [220, 424] on link "Budget" at bounding box center [248, 427] width 143 height 24
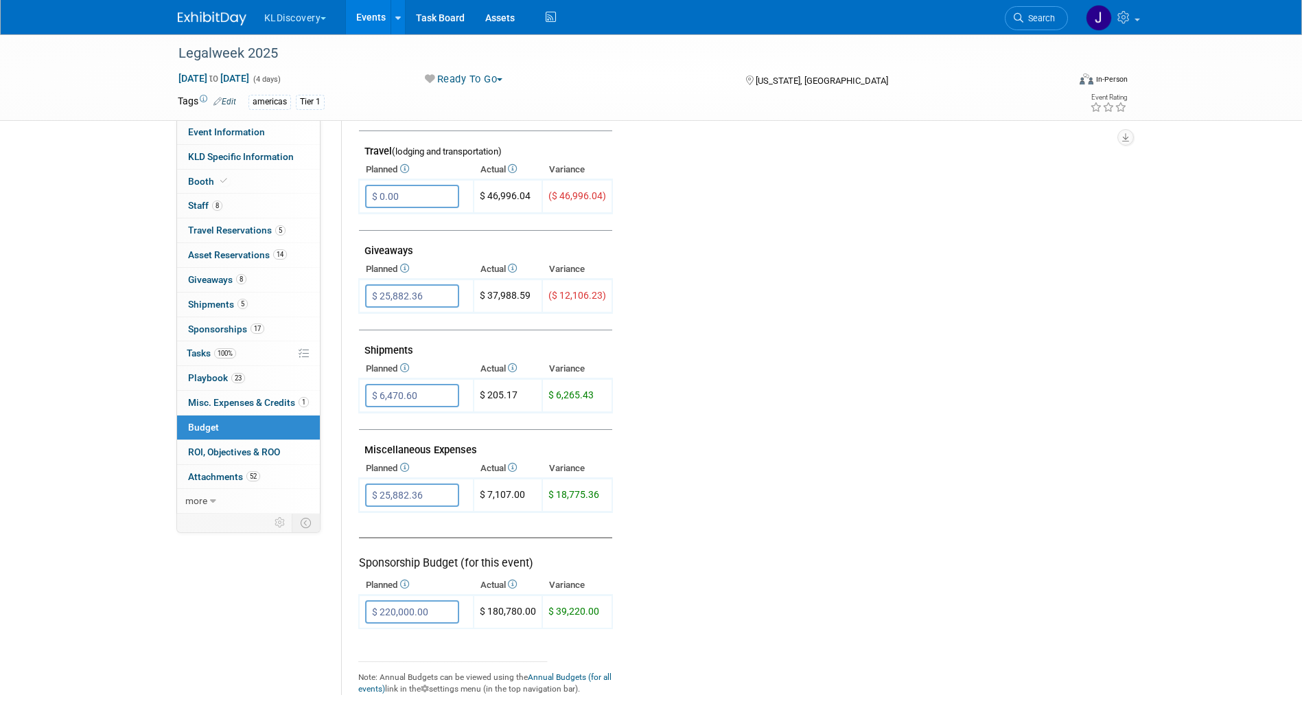
scroll to position [618, 0]
